Goal: Information Seeking & Learning: Learn about a topic

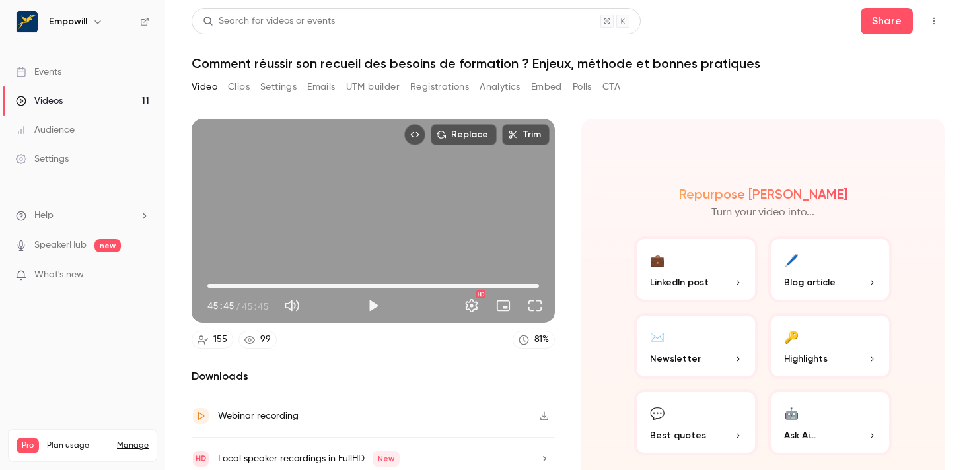
click at [484, 60] on h1 "Comment réussir son recueil des besoins de formation ? Enjeux, méthode et bonne…" at bounding box center [568, 64] width 753 height 16
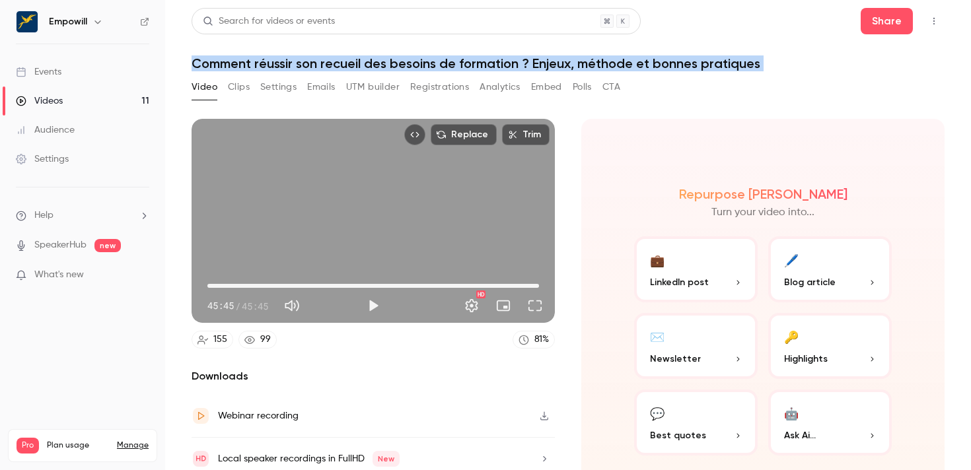
click at [484, 60] on h1 "Comment réussir son recueil des besoins de formation ? Enjeux, méthode et bonne…" at bounding box center [568, 64] width 753 height 16
copy div "Comment réussir son recueil des besoins de formation ? Enjeux, méthode et bonne…"
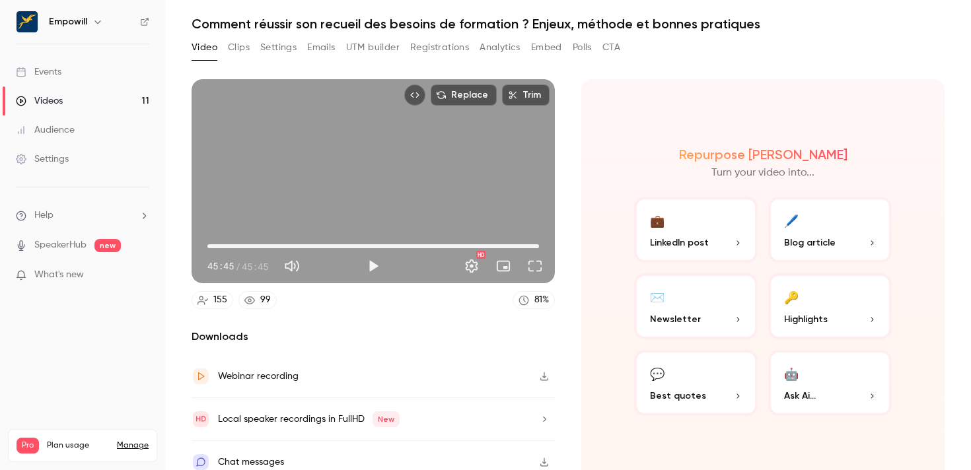
scroll to position [50, 0]
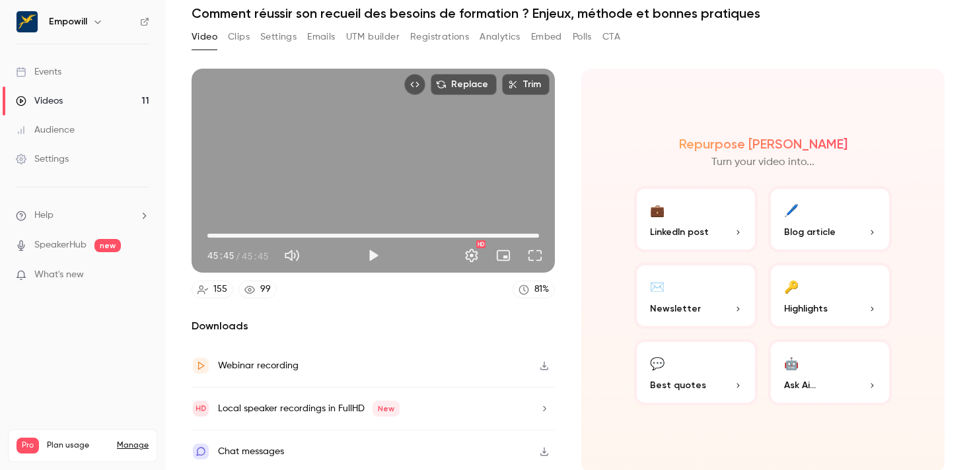
click at [723, 368] on button "💬 Best quotes" at bounding box center [696, 373] width 124 height 66
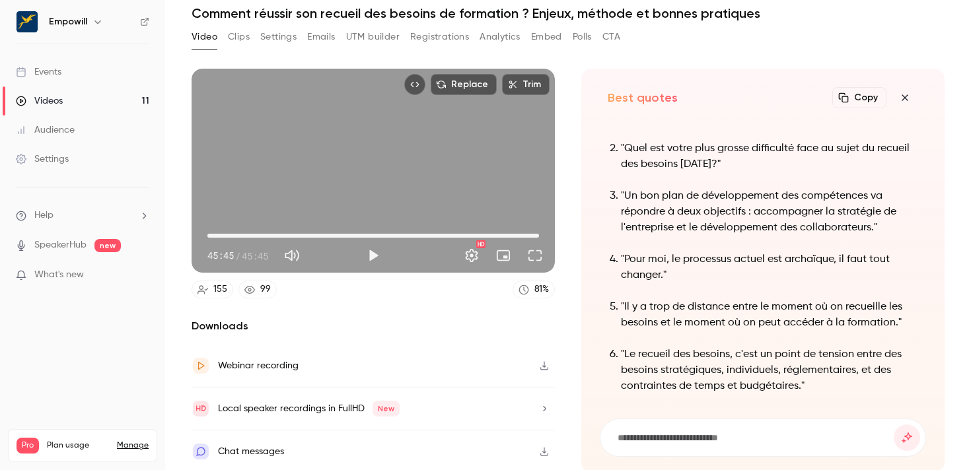
scroll to position [-48, 0]
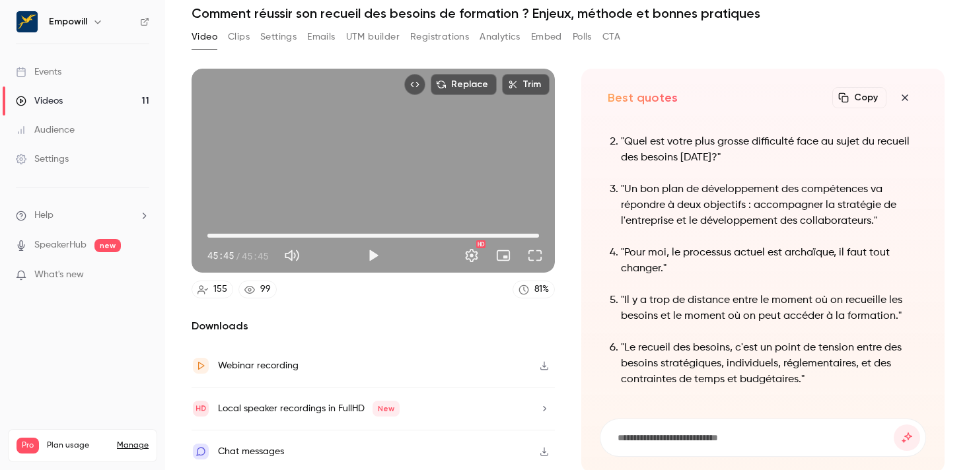
click at [671, 211] on p ""Un bon plan de développement des compétences va répondre à deux objectifs : ac…" at bounding box center [769, 206] width 297 height 48
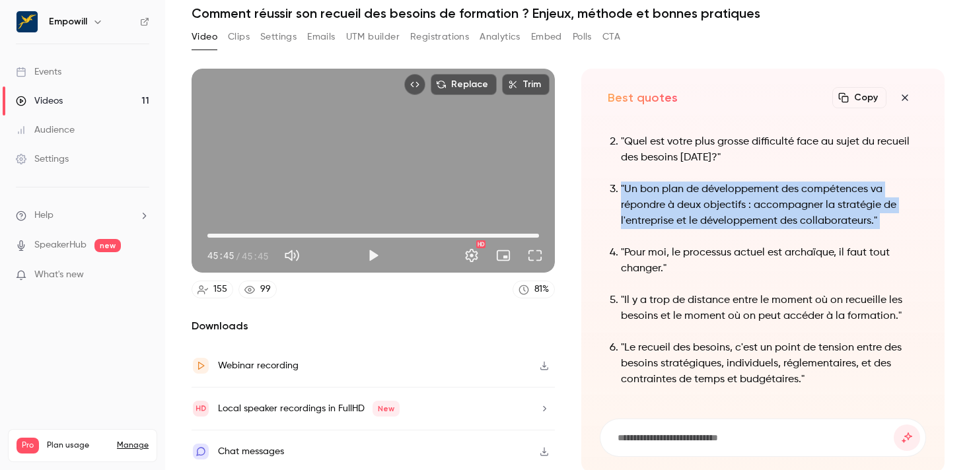
click at [671, 211] on p ""Un bon plan de développement des compétences va répondre à deux objectifs : ac…" at bounding box center [769, 206] width 297 height 48
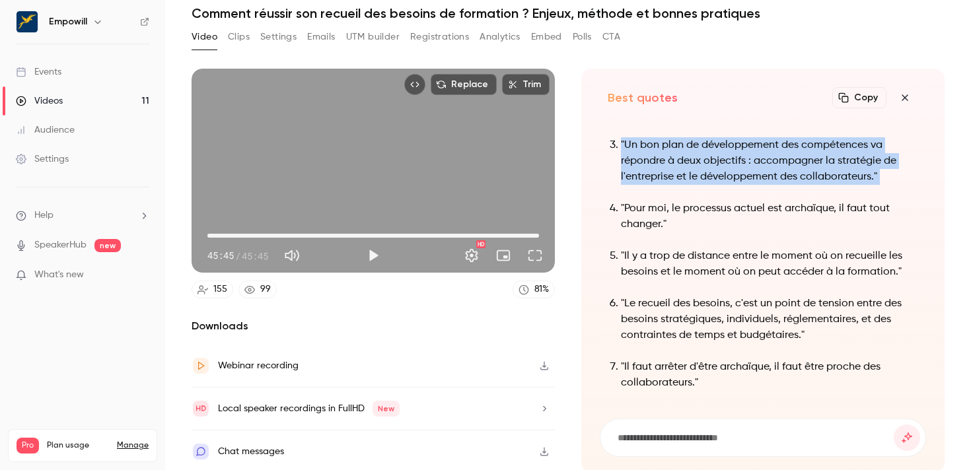
scroll to position [-2, 0]
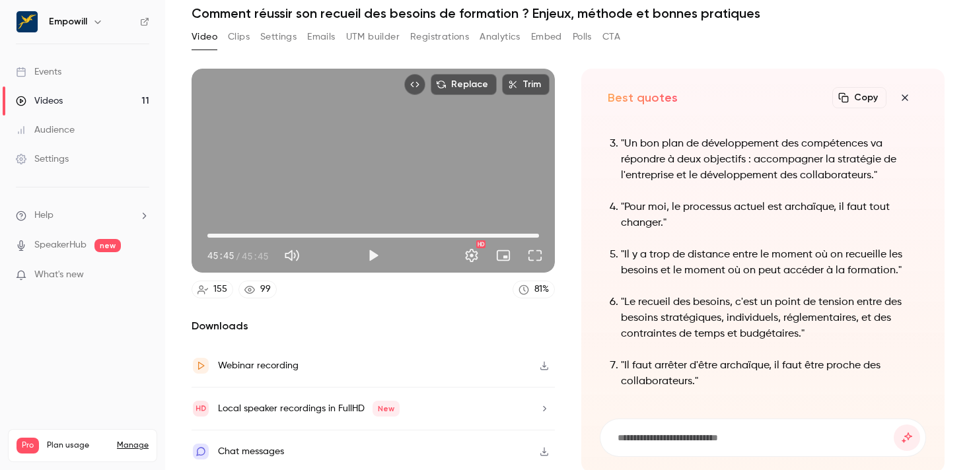
click at [655, 319] on p ""Le recueil des besoins, c'est un point de tension entre des besoins stratégiqu…" at bounding box center [769, 319] width 297 height 48
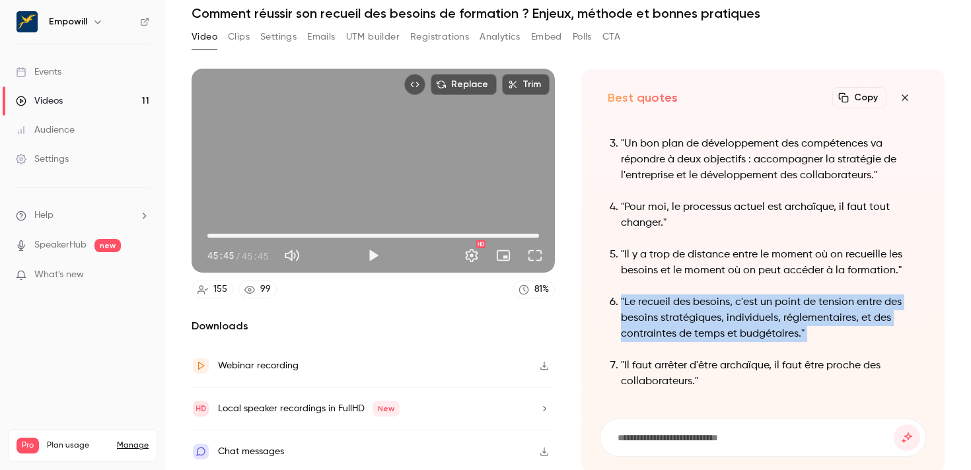
click at [655, 319] on p ""Le recueil des besoins, c'est un point de tension entre des besoins stratégiqu…" at bounding box center [769, 319] width 297 height 48
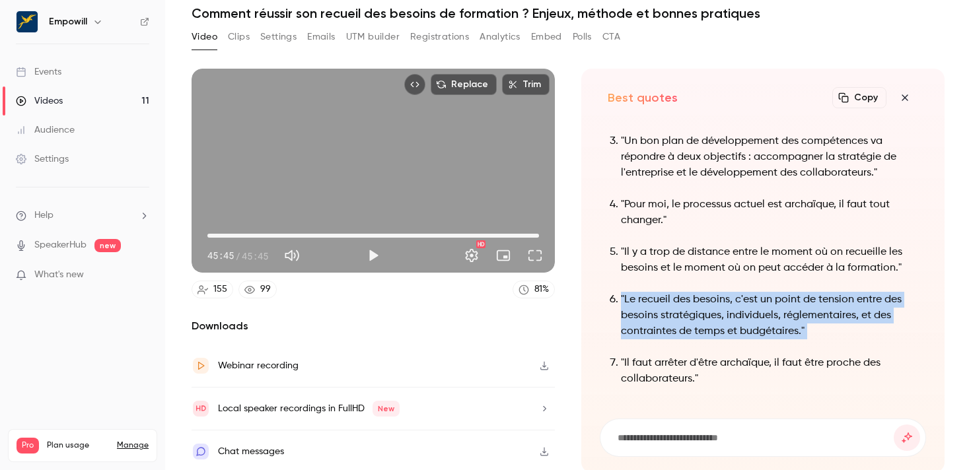
copy ol ""Le recueil des besoins, c'est un point de tension entre des besoins stratégiqu…"
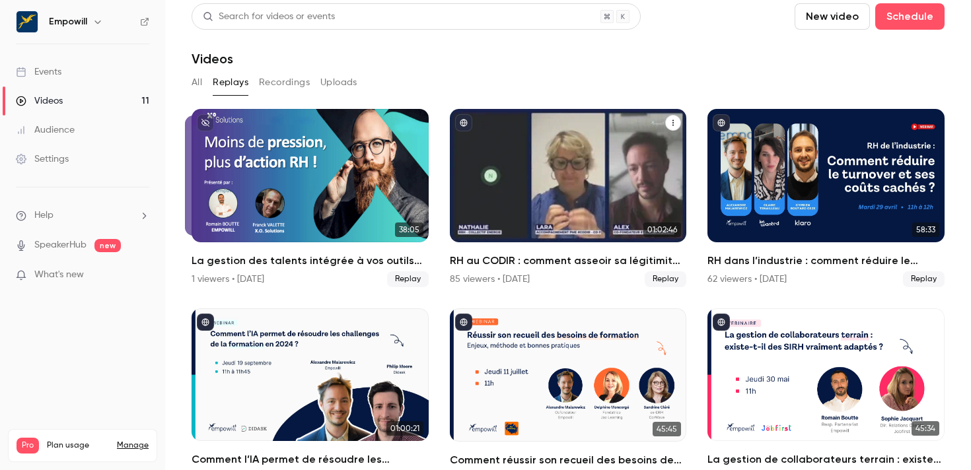
scroll to position [5, 0]
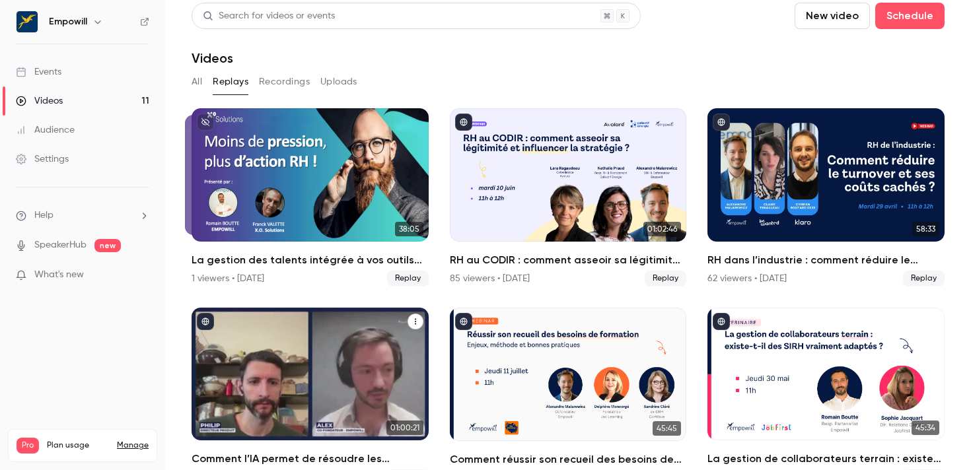
click at [324, 361] on div "Comment l’IA permet de résoudre les challenges de la formation en 2024 ?" at bounding box center [310, 374] width 237 height 133
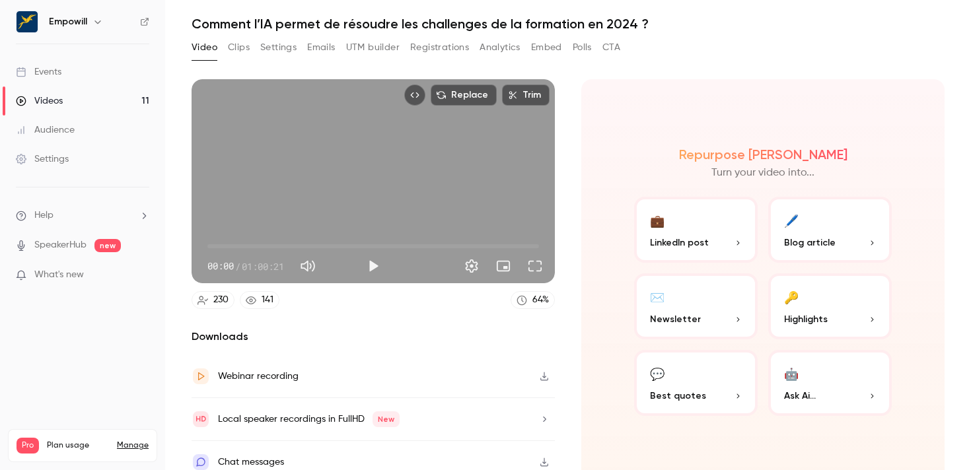
scroll to position [42, 0]
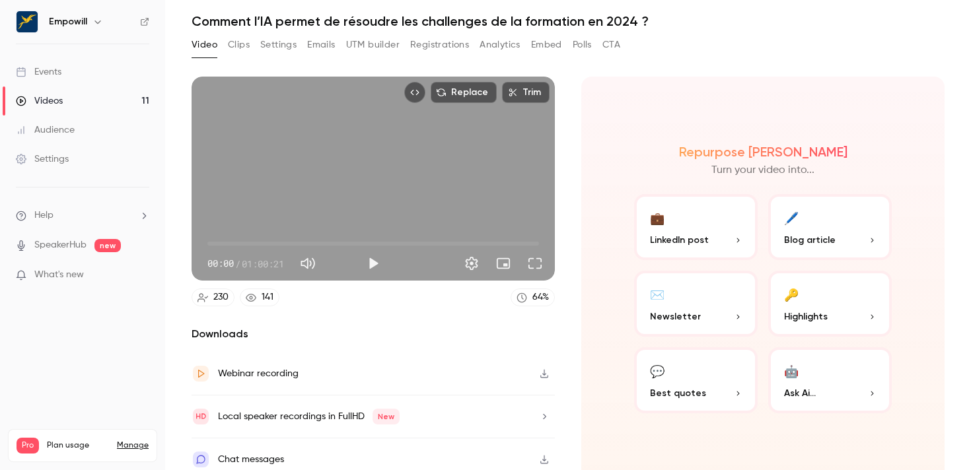
click at [692, 387] on span "Best quotes" at bounding box center [678, 394] width 56 height 14
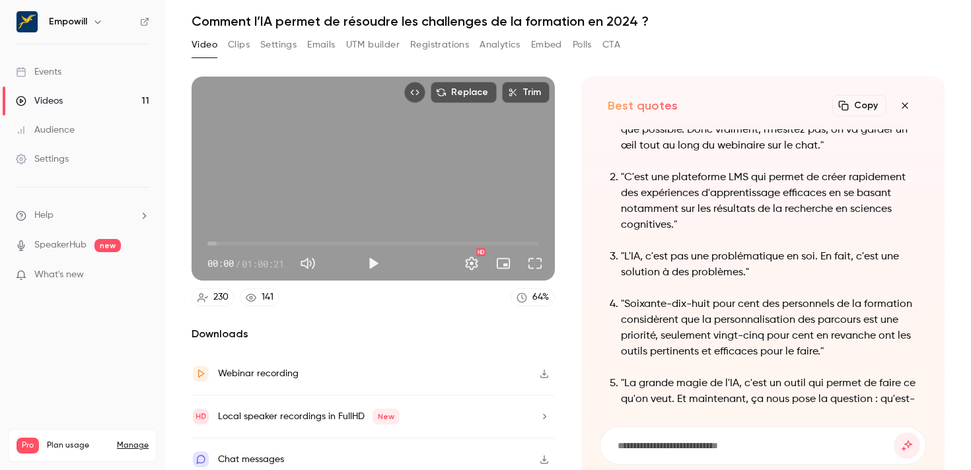
scroll to position [-122, 0]
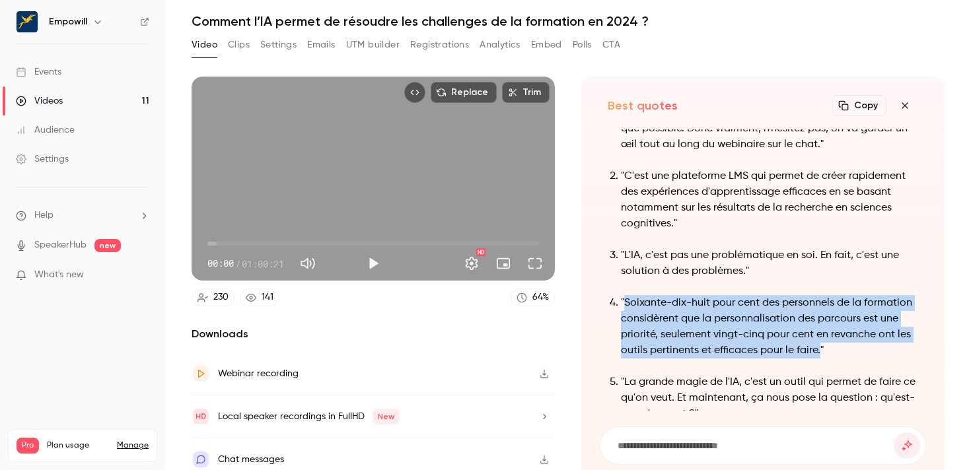
drag, startPoint x: 620, startPoint y: 284, endPoint x: 638, endPoint y: 341, distance: 59.6
click at [638, 342] on p ""Soixante-dix-huit pour cent des personnels de la formation considèrent que la …" at bounding box center [769, 326] width 297 height 63
copy p "Soixante-dix-huit pour cent des personnels de la formation considèrent que la p…"
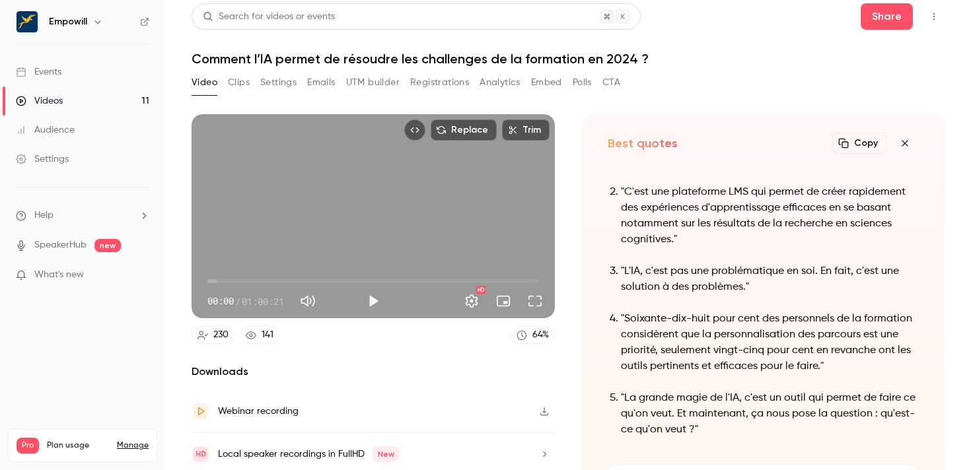
scroll to position [-199, 0]
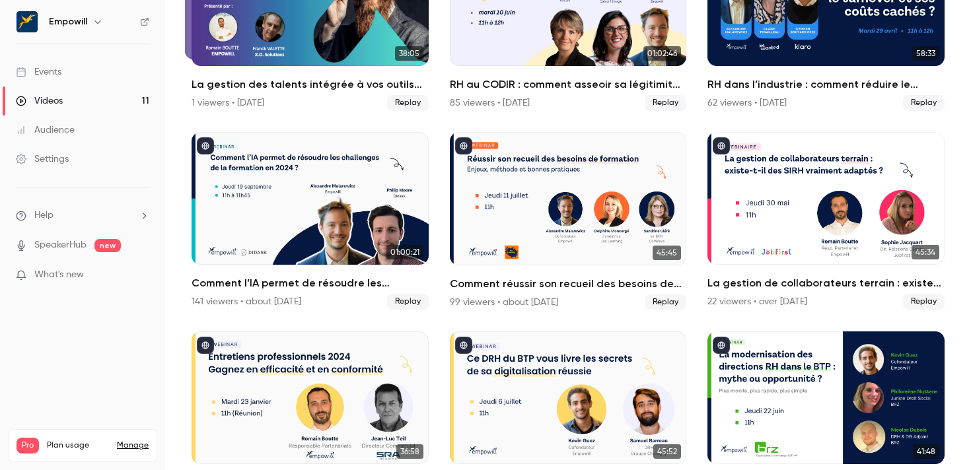
scroll to position [126, 0]
